Goal: Task Accomplishment & Management: Manage account settings

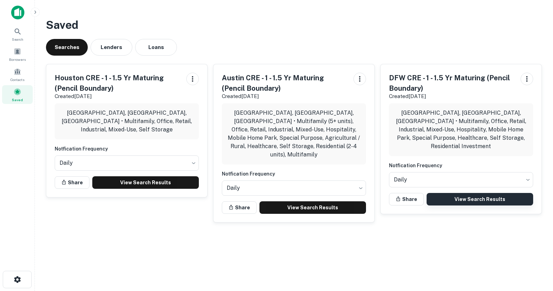
click at [475, 193] on link "View Search Results" at bounding box center [480, 199] width 107 height 13
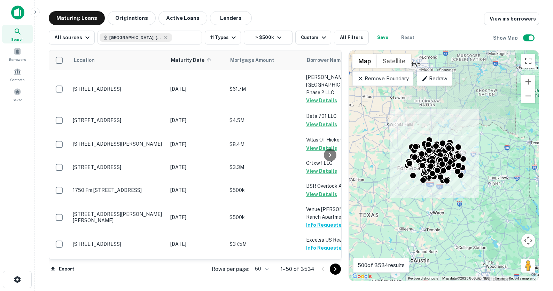
click at [257, 271] on body "Search Borrowers Contacts Saved Maturing Loans Originations Active Loans Lender…" at bounding box center [276, 145] width 553 height 291
click at [262, 278] on li "100" at bounding box center [262, 277] width 20 height 13
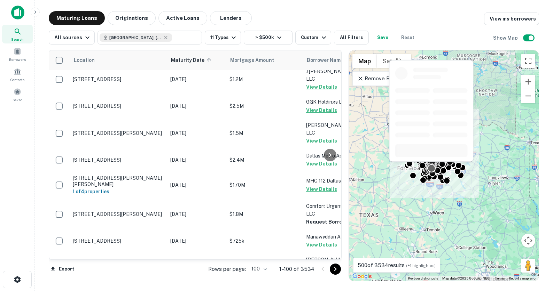
scroll to position [381, 0]
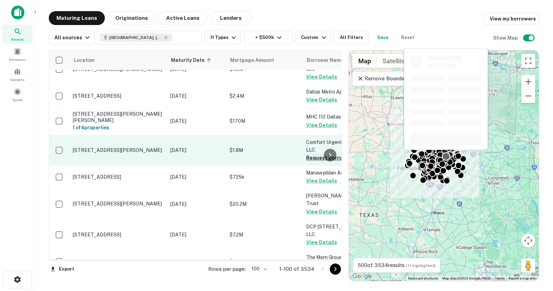
click at [313, 154] on button "Request Borrower Info" at bounding box center [334, 158] width 56 height 8
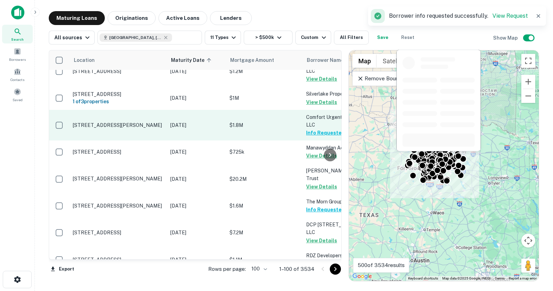
scroll to position [497, 0]
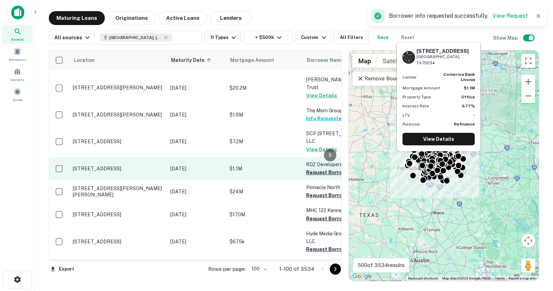
click at [315, 169] on button "Request Borrower Info" at bounding box center [334, 173] width 56 height 8
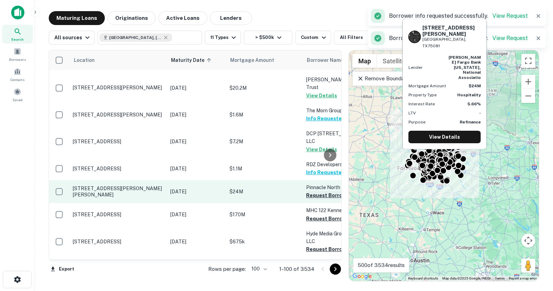
click at [314, 192] on button "Request Borrower Info" at bounding box center [334, 196] width 56 height 8
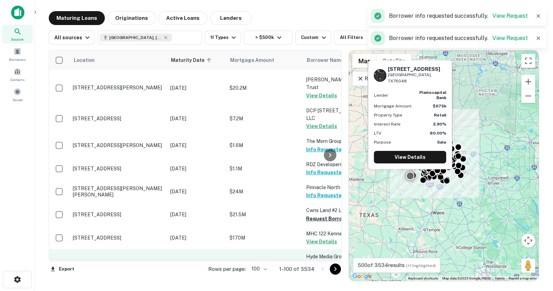
click at [315, 269] on button "Request Borrower Info" at bounding box center [334, 273] width 56 height 8
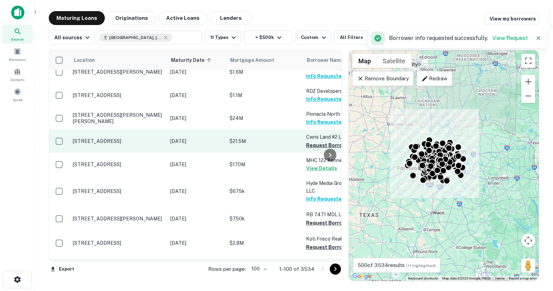
scroll to position [586, 0]
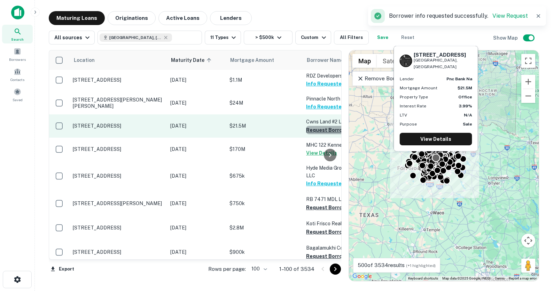
click at [320, 126] on button "Request Borrower Info" at bounding box center [334, 130] width 56 height 8
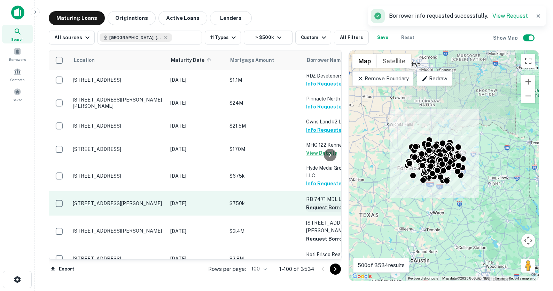
click at [313, 204] on button "Request Borrower Info" at bounding box center [334, 208] width 56 height 8
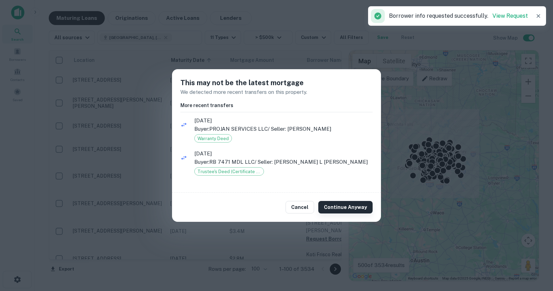
click at [333, 209] on button "Continue Anyway" at bounding box center [345, 207] width 54 height 13
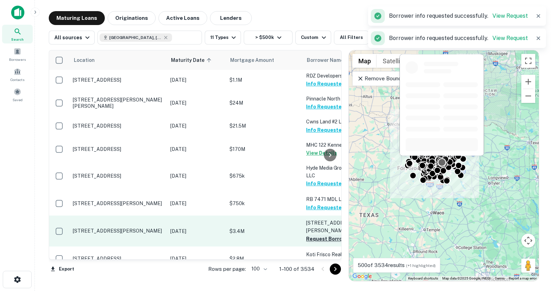
click at [318, 235] on button "Request Borrower Info" at bounding box center [334, 239] width 56 height 8
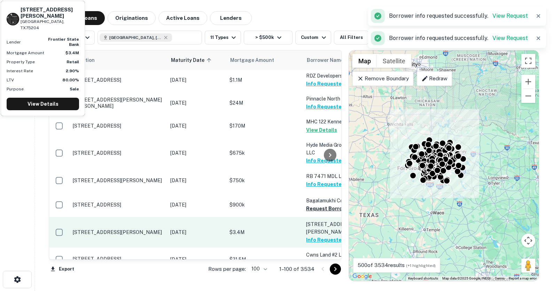
scroll to position [631, 0]
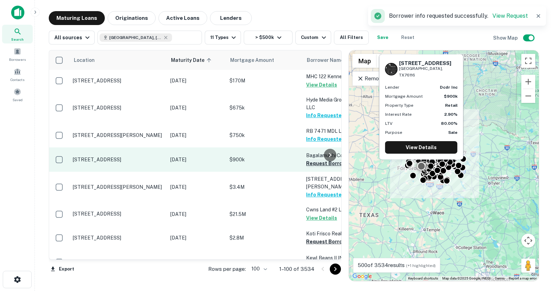
click at [311, 160] on button "Request Borrower Info" at bounding box center [334, 164] width 56 height 8
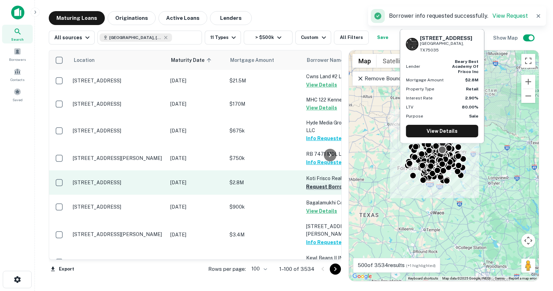
click at [311, 183] on button "Request Borrower Info" at bounding box center [334, 187] width 56 height 8
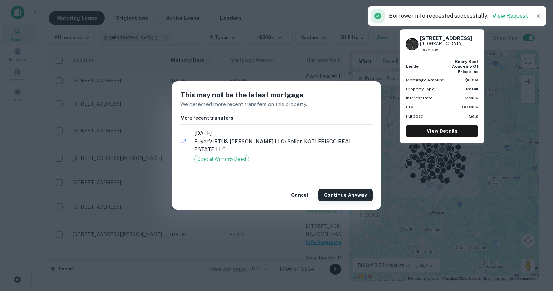
click at [338, 192] on button "Continue Anyway" at bounding box center [345, 195] width 54 height 13
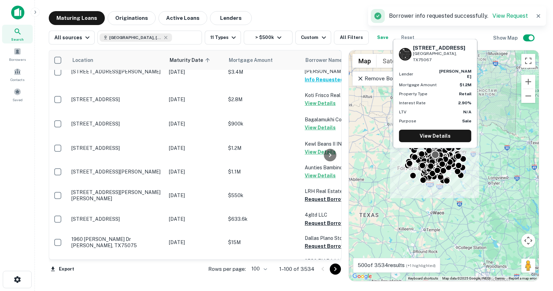
scroll to position [749, 1]
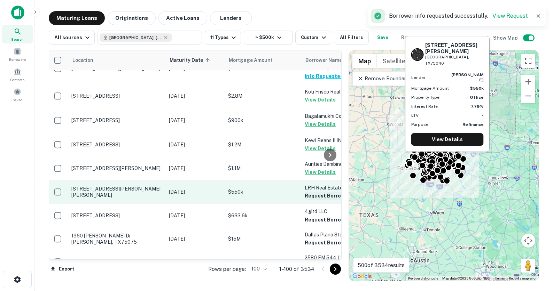
click at [312, 192] on button "Request Borrower Info" at bounding box center [333, 196] width 56 height 8
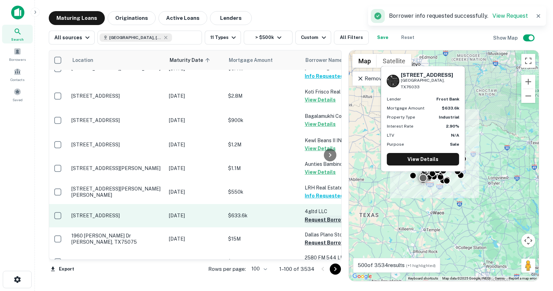
click at [316, 216] on button "Request Borrower Info" at bounding box center [333, 220] width 56 height 8
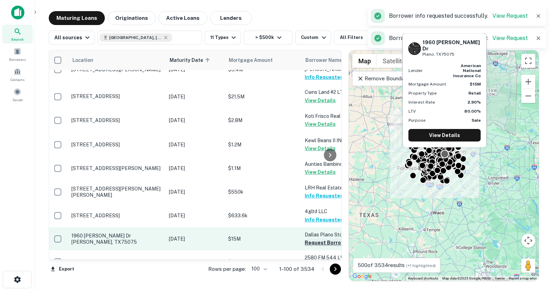
click at [319, 239] on button "Request Borrower Info" at bounding box center [333, 243] width 56 height 8
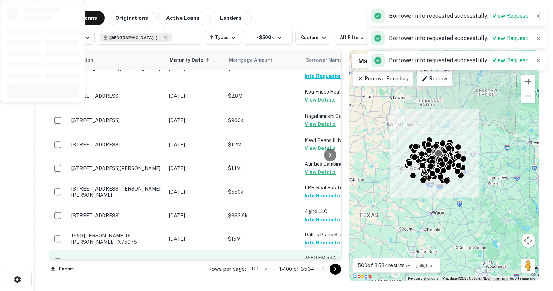
click at [318, 262] on button "Request Borrower Info" at bounding box center [333, 266] width 56 height 8
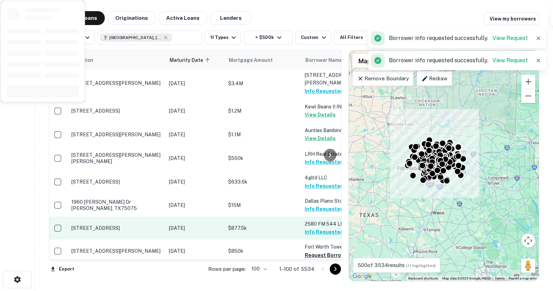
scroll to position [856, 1]
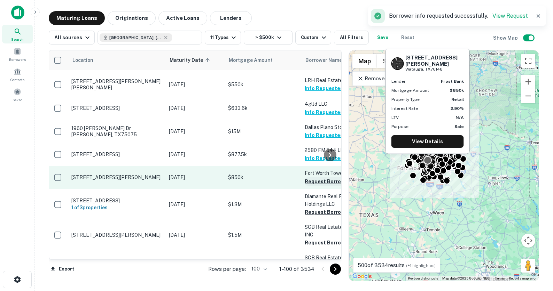
click at [314, 178] on button "Request Borrower Info" at bounding box center [333, 182] width 56 height 8
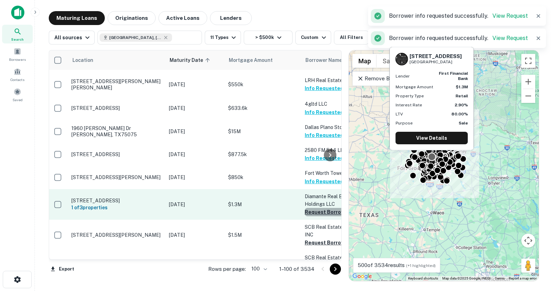
click at [317, 208] on button "Request Borrower Info" at bounding box center [333, 212] width 56 height 8
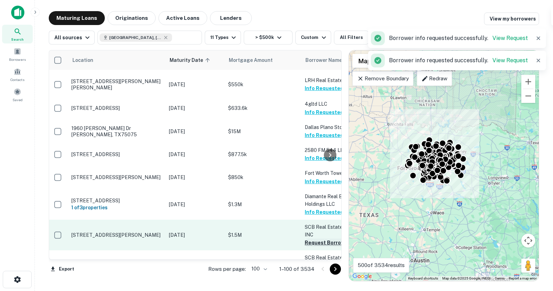
click at [319, 239] on button "Request Borrower Info" at bounding box center [333, 243] width 56 height 8
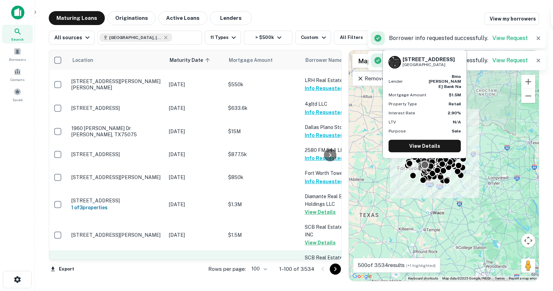
click at [320, 270] on button "Request Borrower Info" at bounding box center [333, 274] width 56 height 8
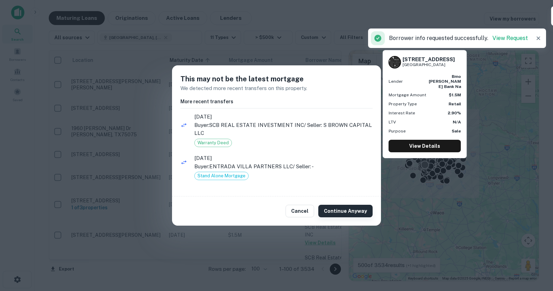
click at [336, 215] on button "Continue Anyway" at bounding box center [345, 211] width 54 height 13
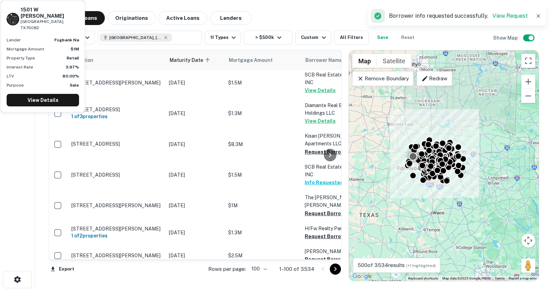
scroll to position [978, 1]
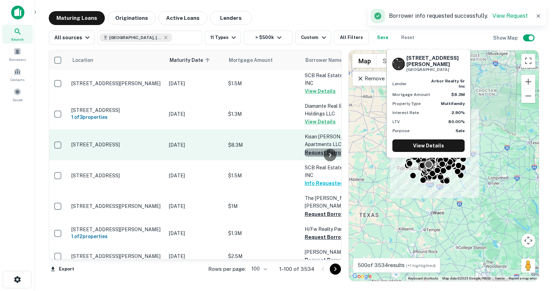
click at [314, 149] on button "Request Borrower Info" at bounding box center [333, 153] width 56 height 8
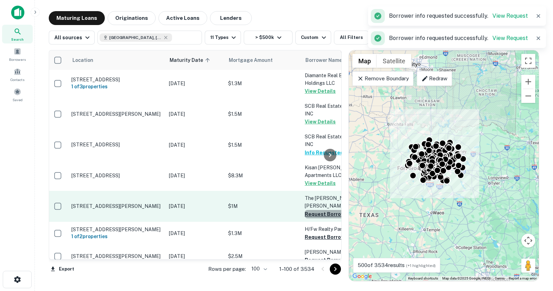
click at [315, 210] on button "Request Borrower Info" at bounding box center [333, 214] width 56 height 8
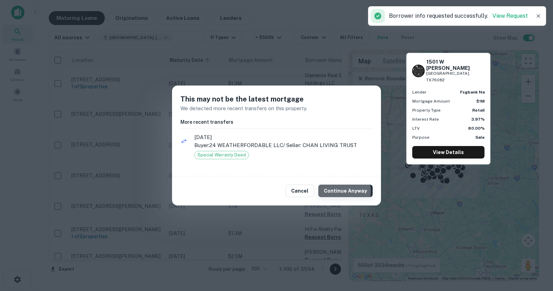
click at [335, 192] on button "Continue Anyway" at bounding box center [345, 191] width 54 height 13
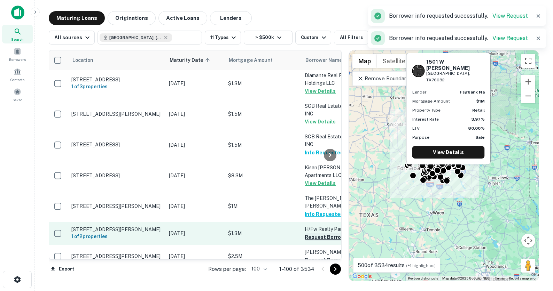
click at [313, 233] on button "Request Borrower Info" at bounding box center [333, 237] width 56 height 8
